Goal: Communication & Community: Answer question/provide support

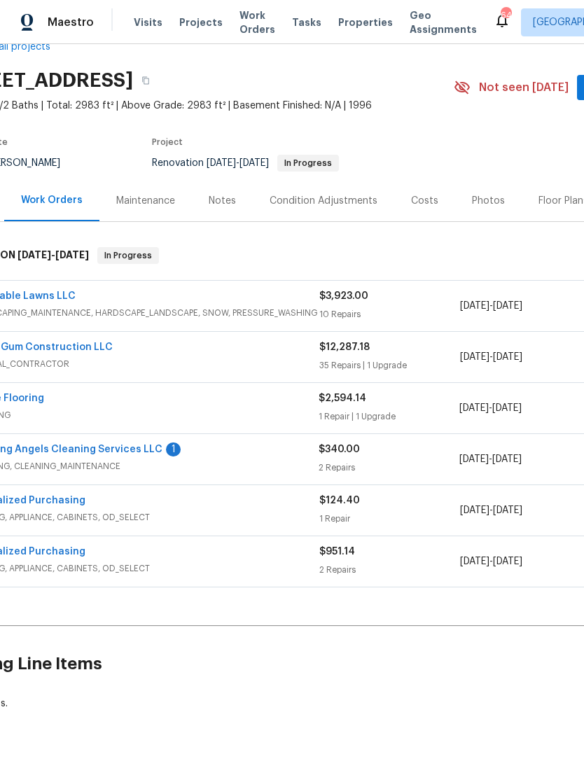
scroll to position [32, 54]
click at [57, 453] on link "Cleaning Angels Cleaning Services LLC" at bounding box center [65, 450] width 195 height 10
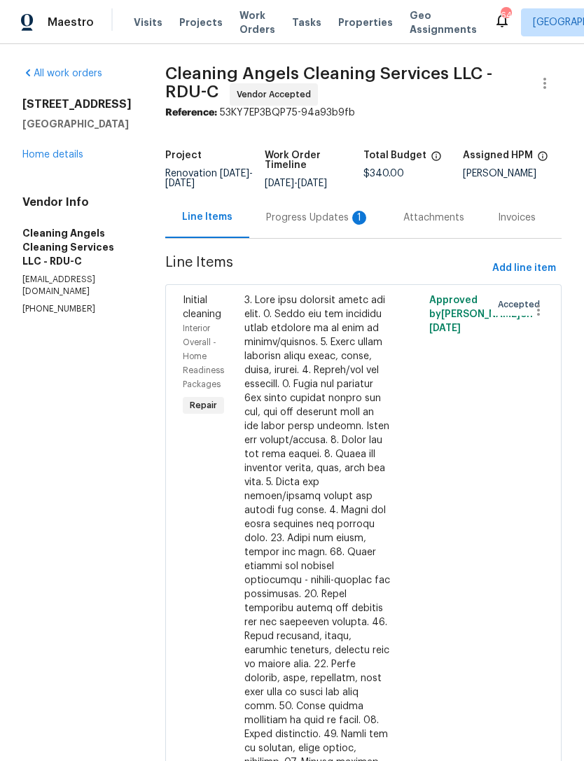
click at [338, 225] on div "Progress Updates 1" at bounding box center [318, 218] width 104 height 14
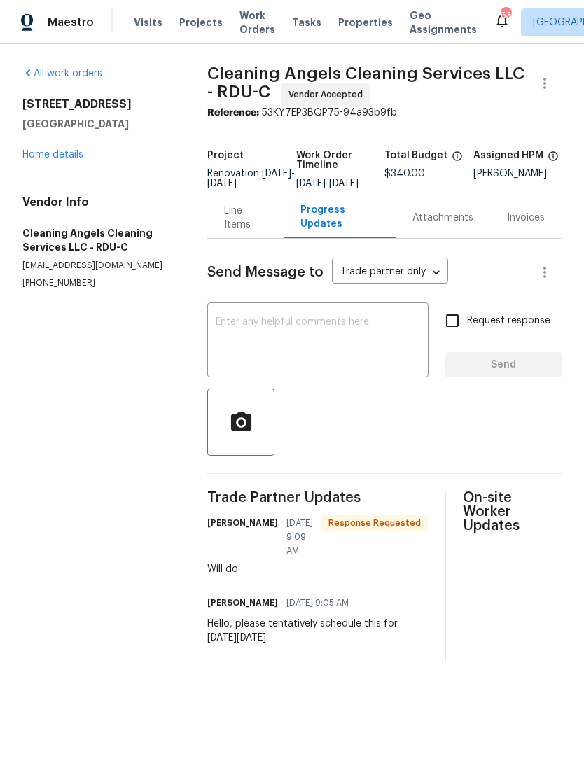
click at [364, 359] on textarea at bounding box center [318, 341] width 205 height 49
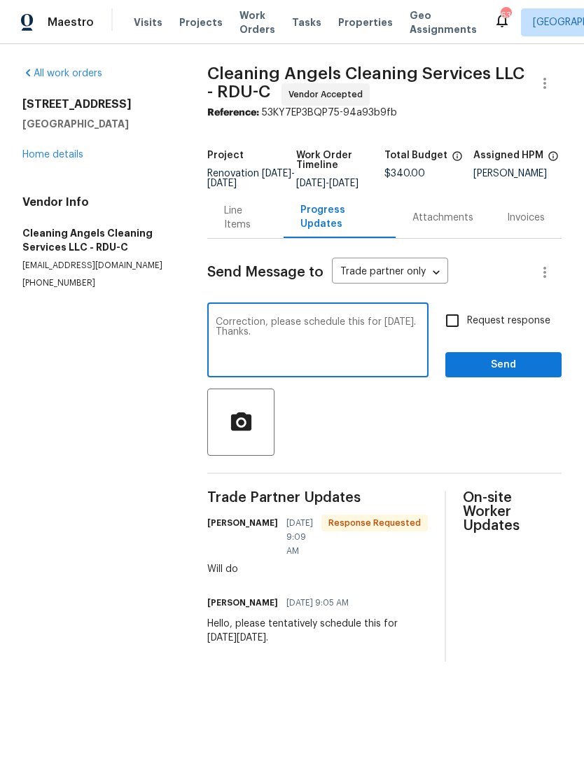
type textarea "Correction, please schedule this for [DATE]. Thanks."
click at [459, 329] on input "Request response" at bounding box center [452, 320] width 29 height 29
checkbox input "true"
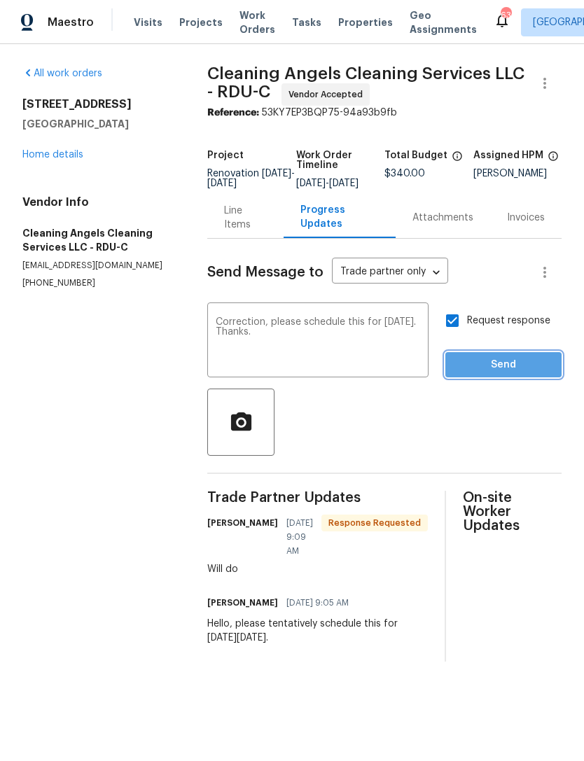
click at [508, 370] on span "Send" at bounding box center [504, 365] width 94 height 18
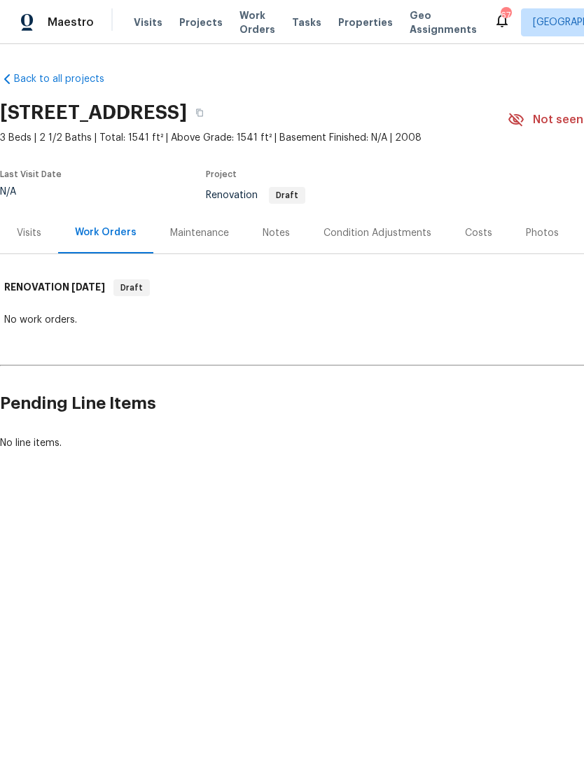
click at [278, 230] on div "Notes" at bounding box center [276, 233] width 27 height 14
